Goal: Task Accomplishment & Management: Complete application form

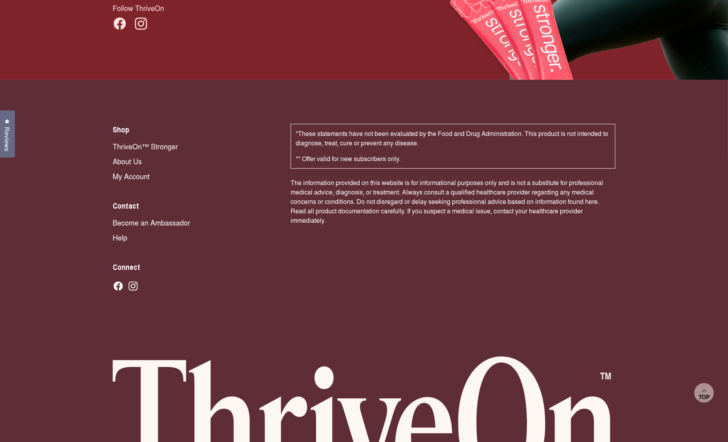
scroll to position [5434, 0]
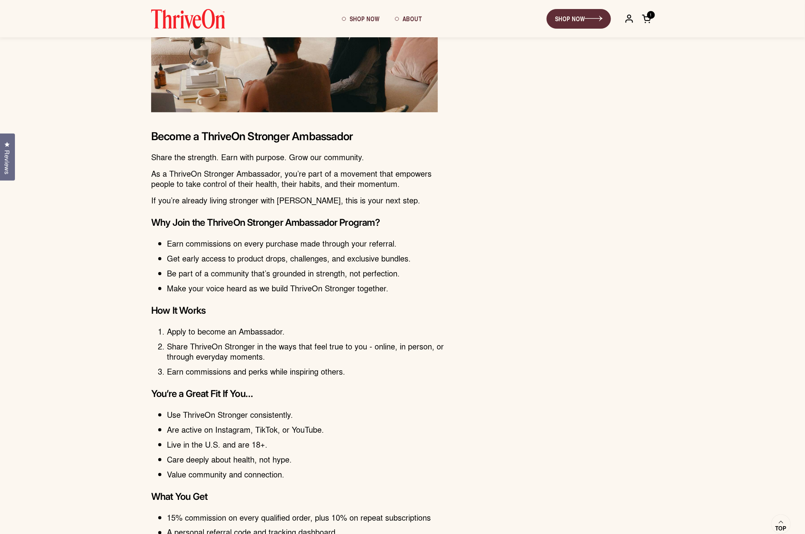
scroll to position [153, 0]
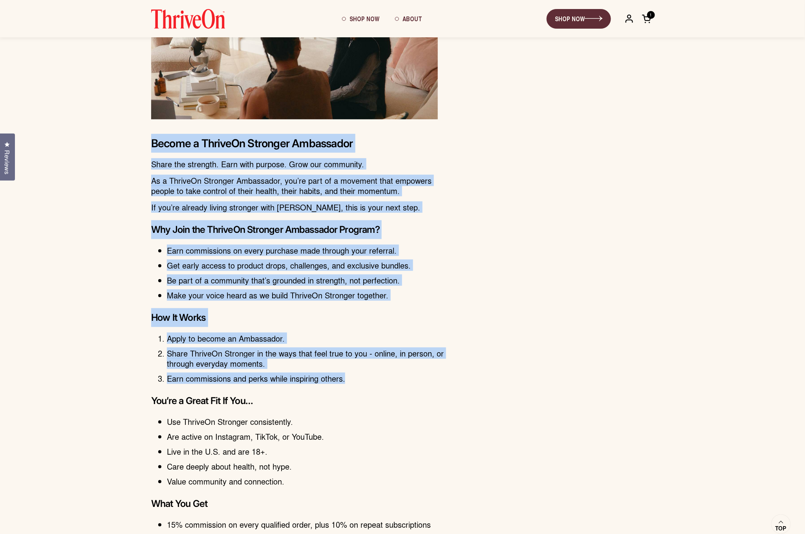
drag, startPoint x: 353, startPoint y: 378, endPoint x: 135, endPoint y: 145, distance: 319.6
click at [135, 145] on div "Promote ThriveOn Become a ThriveOn Stronger Ambassador Share the strength. Earn…" at bounding box center [402, 358] width 534 height 809
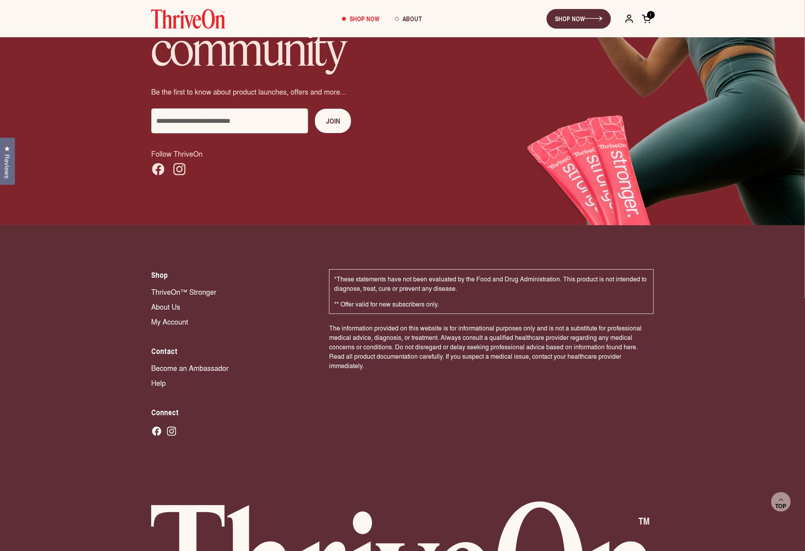
scroll to position [5389, 0]
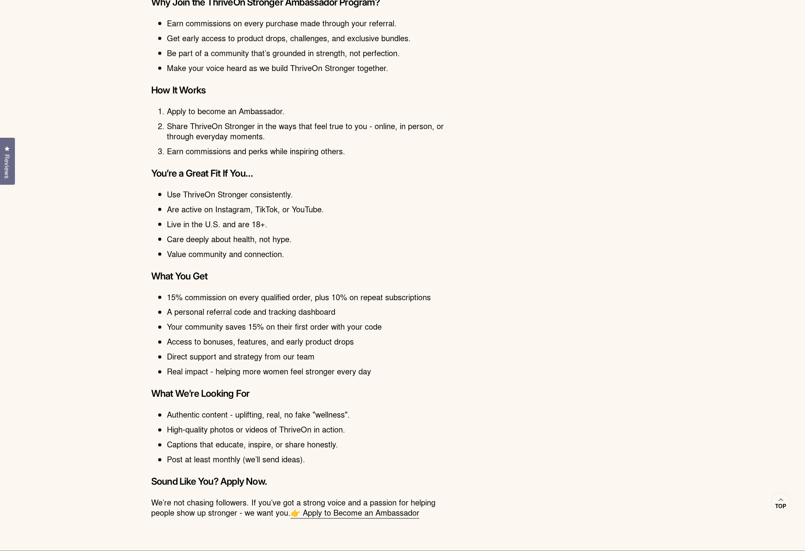
scroll to position [382, 0]
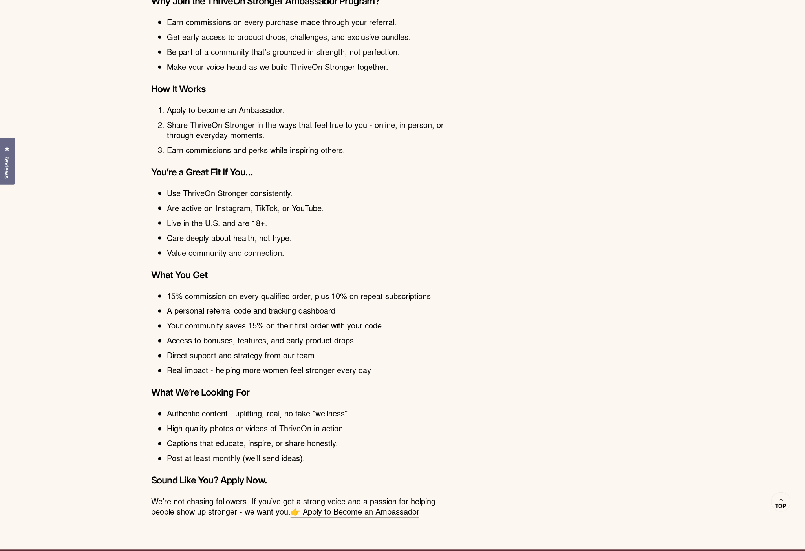
click at [375, 509] on link "👉 Apply to Become an Ambassador" at bounding box center [355, 512] width 129 height 12
click at [315, 508] on link "👉 Apply to Become an Ambassador" at bounding box center [355, 512] width 129 height 12
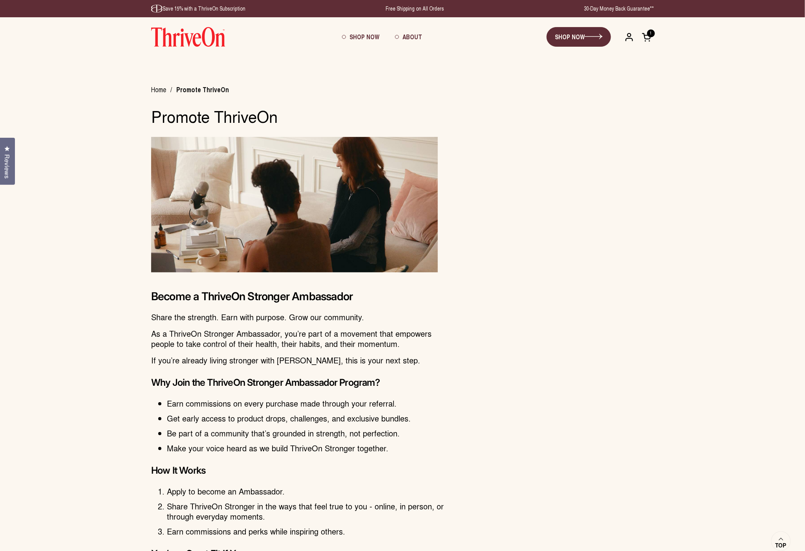
click at [152, 195] on section "Become a ThriveOn Stronger Ambassador Share the strength. Earn with purpose. Gr…" at bounding box center [302, 522] width 302 height 771
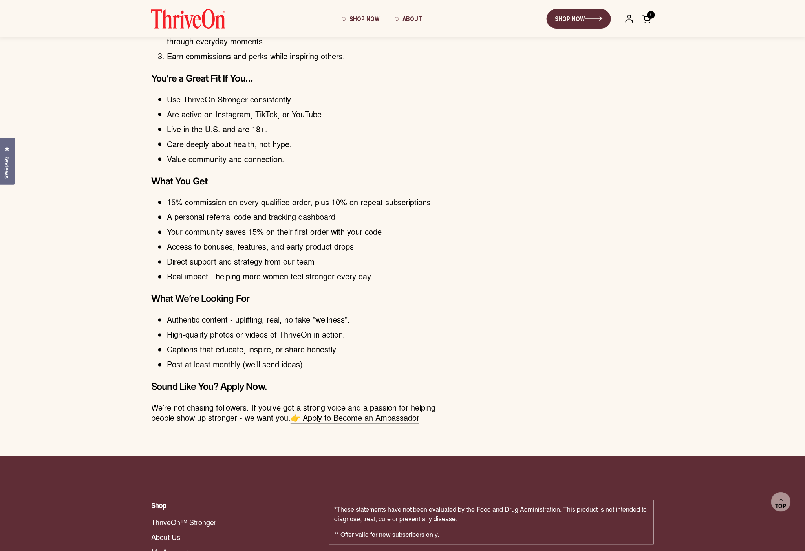
scroll to position [473, 0]
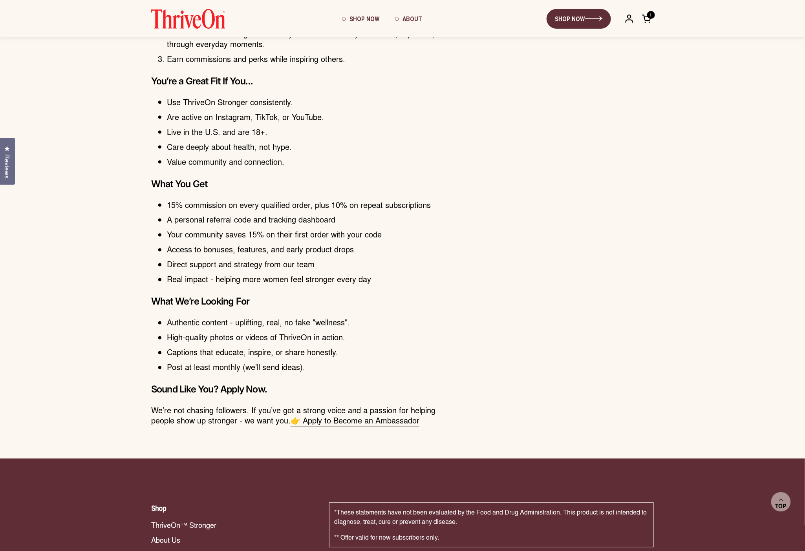
click at [167, 201] on li "15% commission on every qualified order, plus 10% on repeat subscriptions" at bounding box center [310, 205] width 286 height 10
click at [167, 202] on li "15% commission on every qualified order, plus 10% on repeat subscriptions" at bounding box center [310, 205] width 286 height 10
click at [156, 180] on h3 "What You Get" at bounding box center [302, 184] width 302 height 19
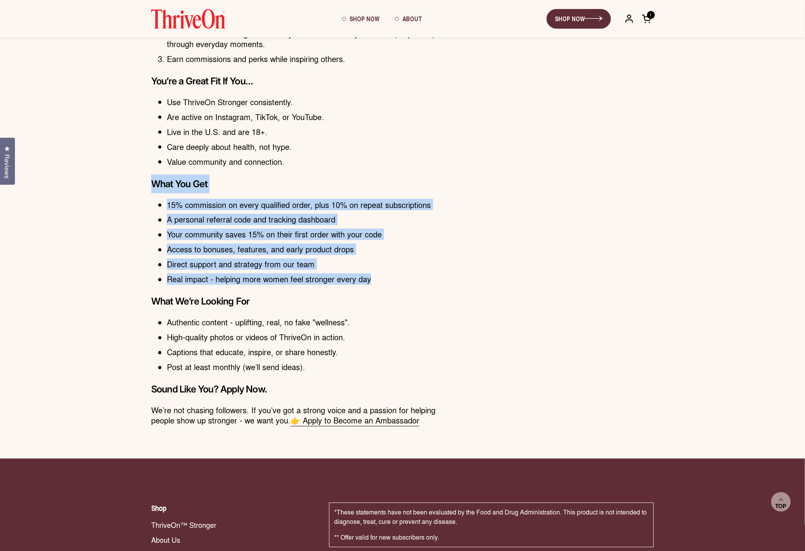
drag, startPoint x: 151, startPoint y: 181, endPoint x: 391, endPoint y: 278, distance: 258.8
click at [391, 278] on section "What You Get 15% commission on every qualified order, plus 10% on repeat subscr…" at bounding box center [302, 230] width 302 height 110
copy section "What You Get 15% commission on every qualified order, plus 10% on repeat subscr…"
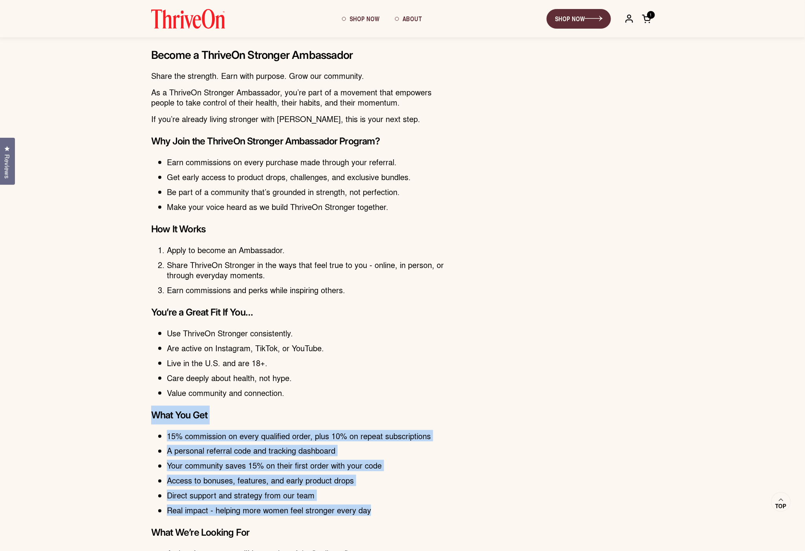
scroll to position [237, 0]
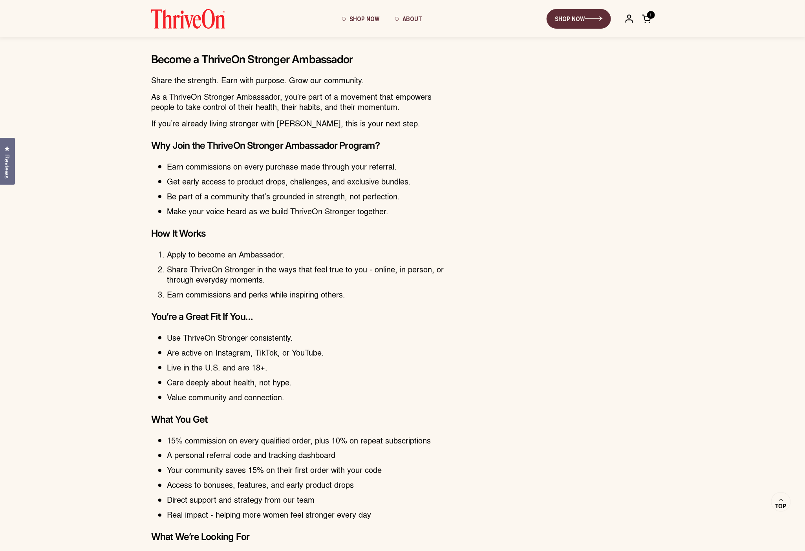
click at [151, 316] on h3 "You’re a Great Fit If You…" at bounding box center [302, 317] width 302 height 19
click at [152, 313] on h3 "You’re a Great Fit If You…" at bounding box center [302, 317] width 302 height 19
drag, startPoint x: 168, startPoint y: 352, endPoint x: 334, endPoint y: 356, distance: 166.2
click at [334, 356] on ul "Use ThriveOn Stronger consistently. Are active on Instagram, TikTok, or YouTube…" at bounding box center [310, 368] width 286 height 70
copy ul "Are active on Instagram, TikTok, or YouTube."
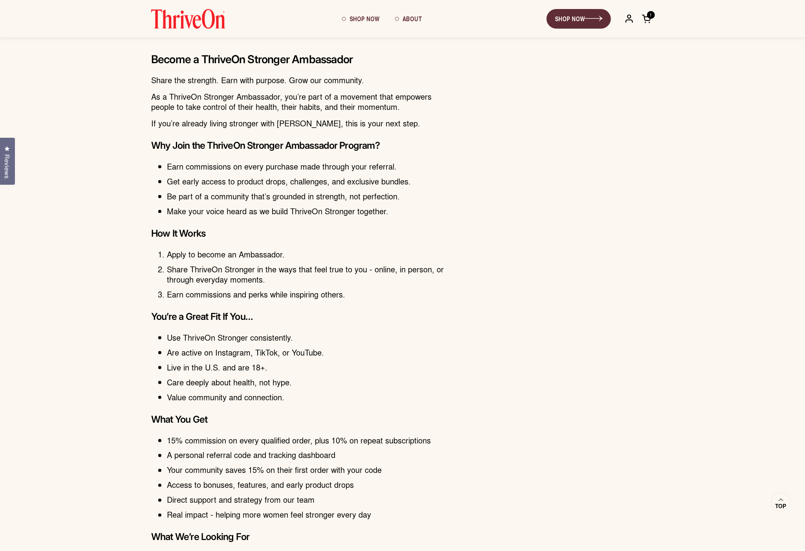
click at [334, 356] on ul "Use ThriveOn Stronger consistently. Are active on Instagram, TikTok, or YouTube…" at bounding box center [310, 368] width 286 height 70
click at [334, 357] on ul "Use ThriveOn Stronger consistently. Are active on Instagram, TikTok, or YouTube…" at bounding box center [310, 368] width 286 height 70
click at [297, 413] on h3 "What You Get" at bounding box center [302, 419] width 302 height 19
click at [274, 443] on li "15% commission on every qualified order, plus 10% on repeat subscriptions" at bounding box center [310, 441] width 286 height 10
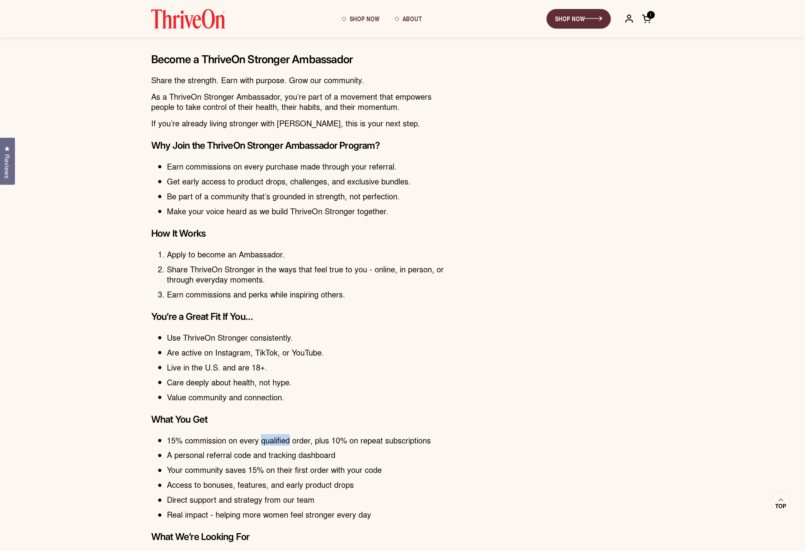
click at [274, 443] on li "15% commission on every qualified order, plus 10% on repeat subscriptions" at bounding box center [310, 441] width 286 height 10
click at [155, 367] on section "You’re a Great Fit If You… Use ThriveOn Stronger consistently. Are active on In…" at bounding box center [302, 355] width 302 height 95
drag, startPoint x: 22, startPoint y: 551, endPoint x: 157, endPoint y: 432, distance: 180.1
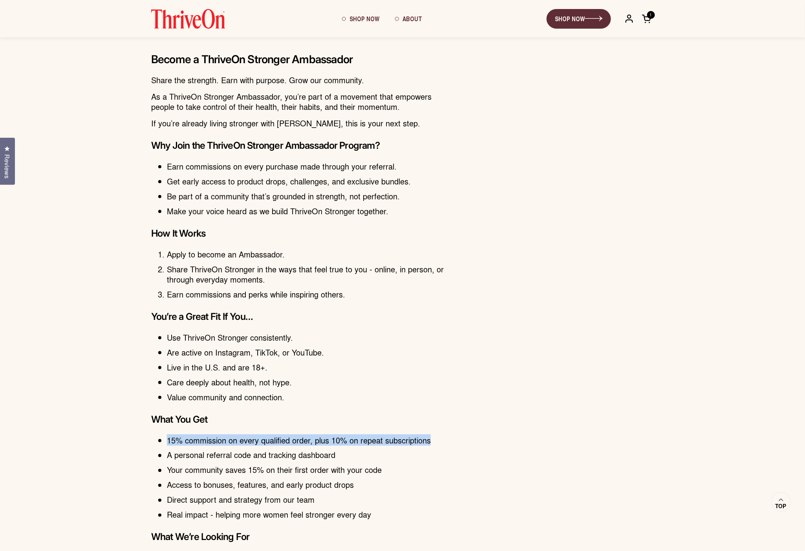
click at [167, 436] on li "15% commission on every qualified order, plus 10% on repeat subscriptions" at bounding box center [310, 441] width 286 height 10
copy li "15% commission on every qualified order, plus 10% on repeat subscriptions"
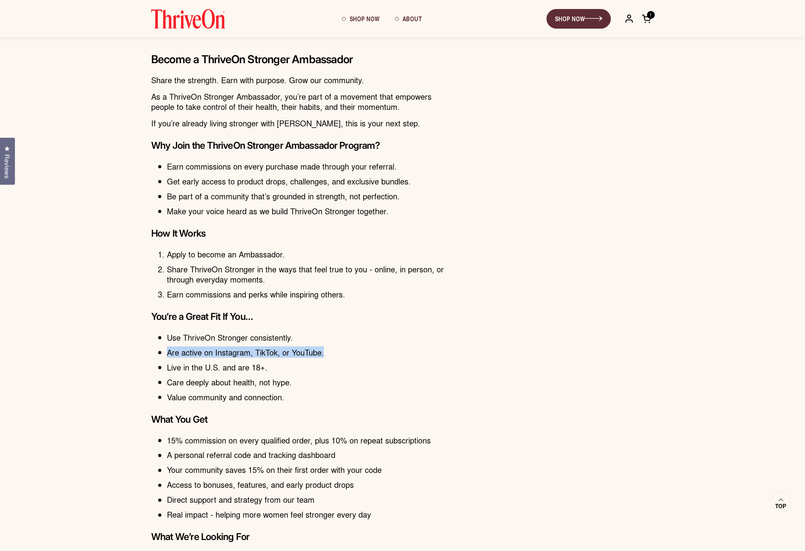
drag, startPoint x: 337, startPoint y: 350, endPoint x: 147, endPoint y: 352, distance: 189.7
click at [147, 352] on div "Promote ThriveOn Become a ThriveOn Stronger Ambassador Share the strength. Earn…" at bounding box center [402, 274] width 534 height 809
copy li "Are active on Instagram, TikTok, or YouTube."
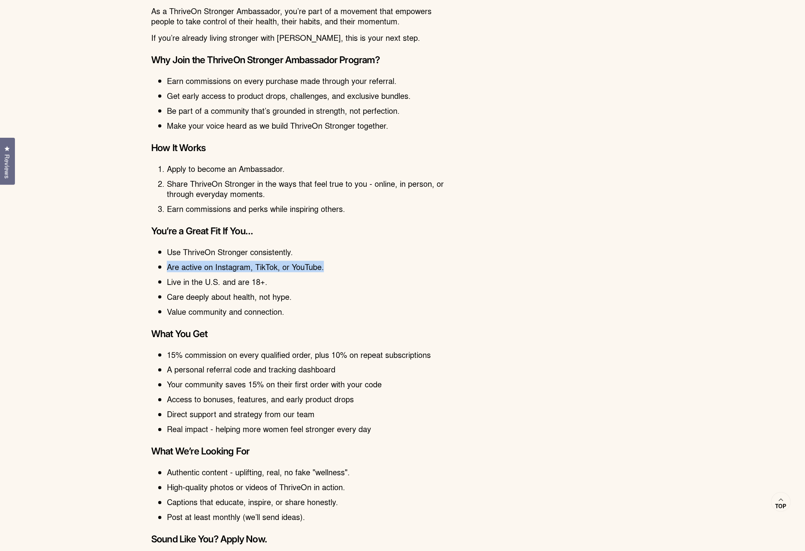
scroll to position [333, 0]
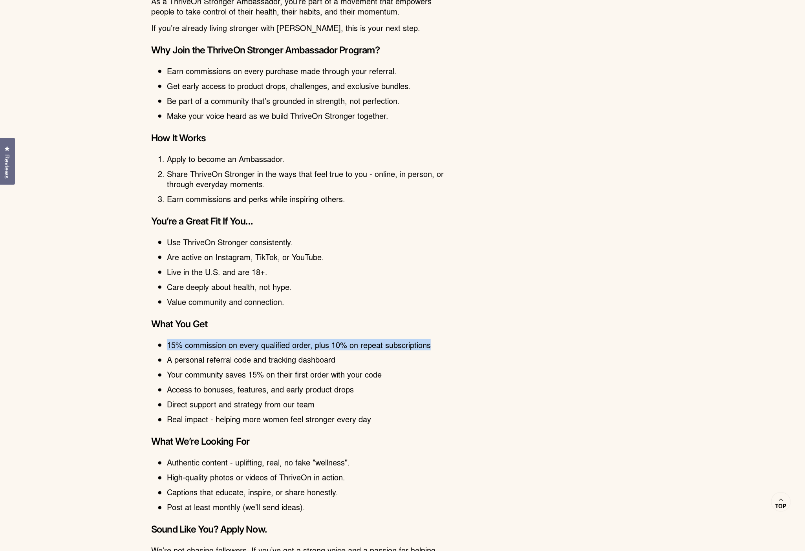
drag, startPoint x: 168, startPoint y: 344, endPoint x: 433, endPoint y: 344, distance: 265.1
click at [433, 344] on li "15% commission on every qualified order, plus 10% on repeat subscriptions" at bounding box center [310, 345] width 286 height 10
copy li "15% commission on every qualified order, plus 10% on repeat subscriptions"
click at [388, 372] on li "Your community saves 15% on their first order with your code" at bounding box center [310, 375] width 286 height 10
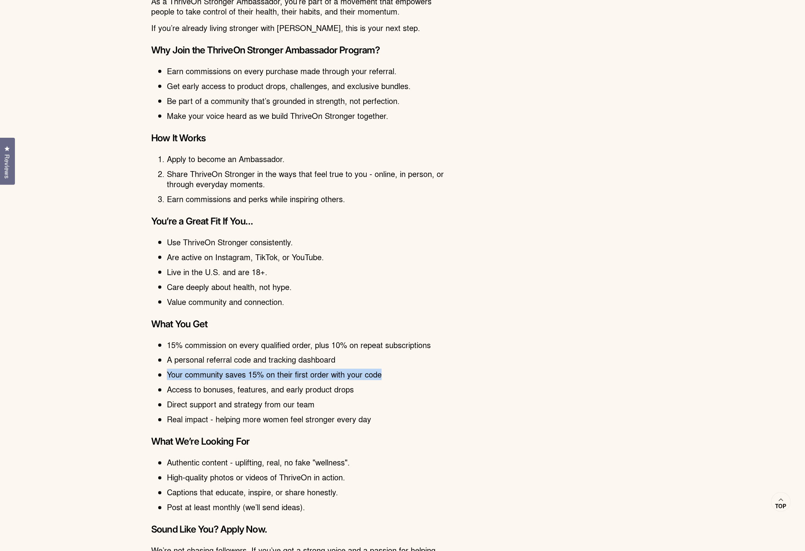
drag, startPoint x: 388, startPoint y: 371, endPoint x: 168, endPoint y: 370, distance: 219.2
click at [168, 370] on li "Your community saves 15% on their first order with your code" at bounding box center [310, 375] width 286 height 10
copy li "Your community saves 15% on their first order with your code"
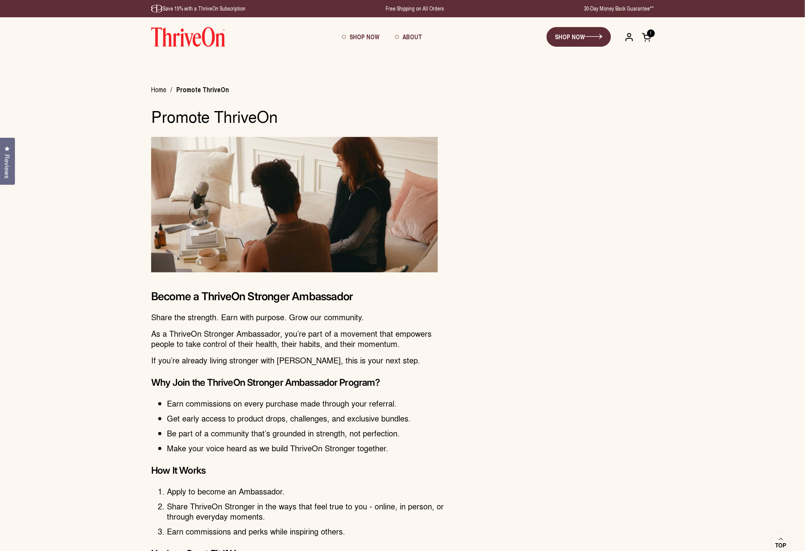
scroll to position [0, 0]
click at [195, 44] on img at bounding box center [188, 37] width 74 height 20
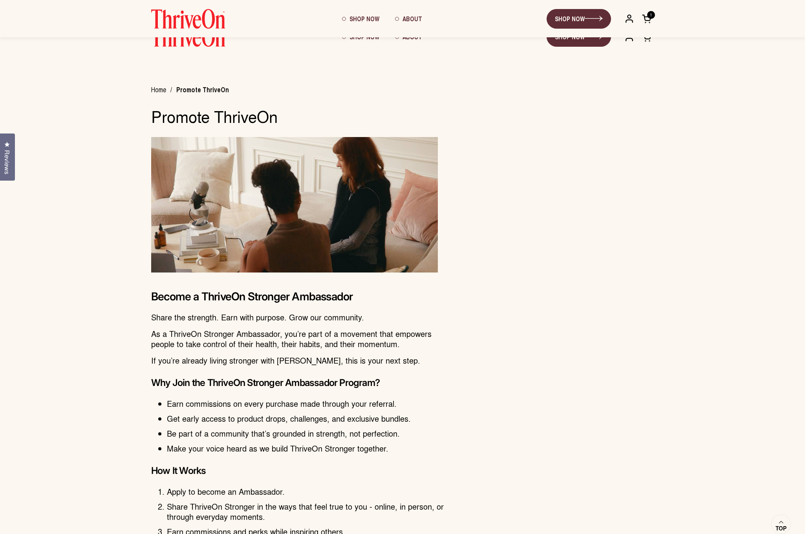
scroll to position [153, 0]
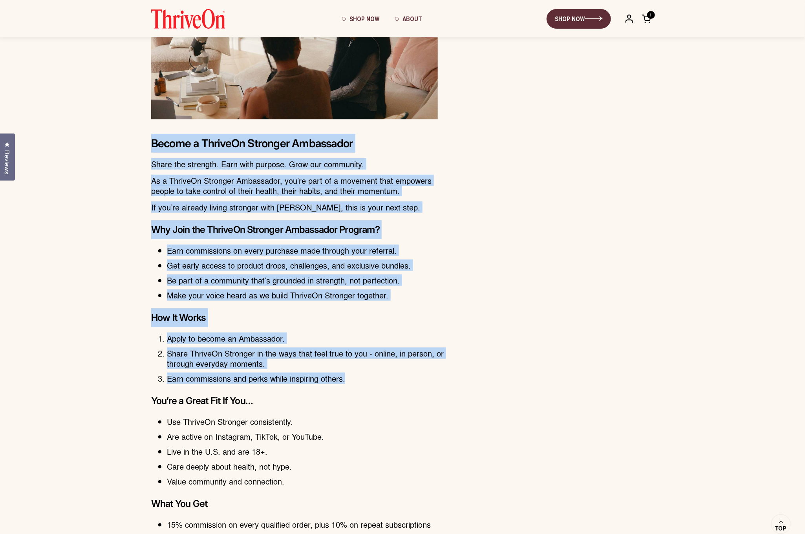
click at [171, 22] on img at bounding box center [188, 19] width 74 height 20
